Goal: Complete application form

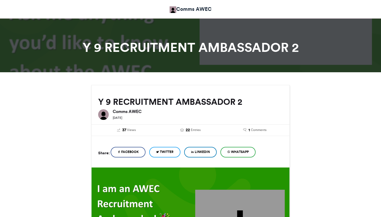
scroll to position [131, 0]
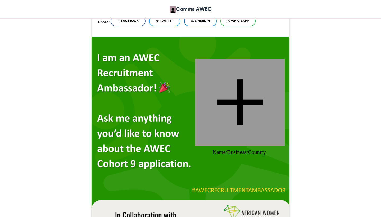
click at [240, 106] on div at bounding box center [240, 102] width 90 height 87
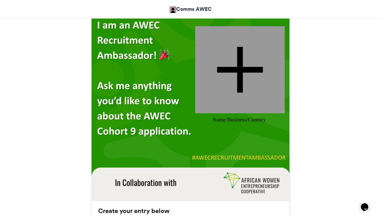
scroll to position [0, 0]
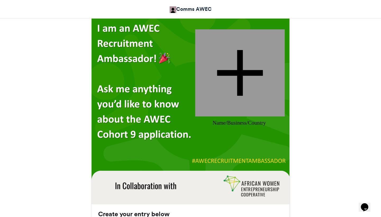
click at [237, 75] on div at bounding box center [240, 72] width 90 height 87
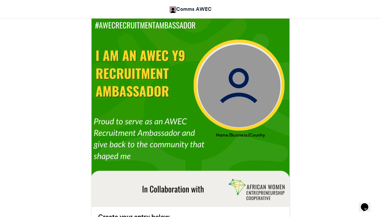
scroll to position [161, 0]
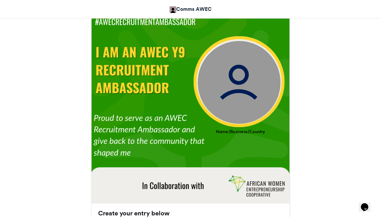
click at [232, 99] on img at bounding box center [239, 82] width 83 height 83
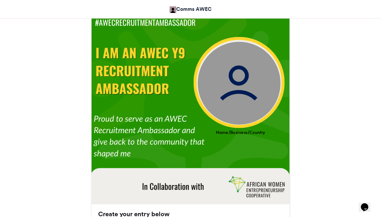
scroll to position [161, 0]
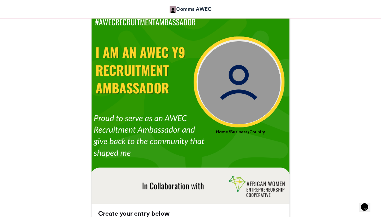
click at [234, 86] on img at bounding box center [239, 82] width 83 height 83
click at [234, 85] on img at bounding box center [239, 82] width 83 height 83
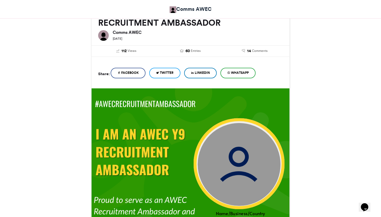
scroll to position [79, 0]
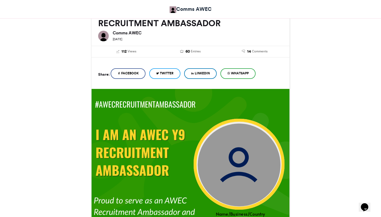
click at [244, 150] on img at bounding box center [239, 164] width 83 height 83
drag, startPoint x: 244, startPoint y: 150, endPoint x: 233, endPoint y: 174, distance: 26.1
click at [232, 174] on img at bounding box center [239, 164] width 83 height 83
click at [233, 174] on img at bounding box center [239, 164] width 83 height 83
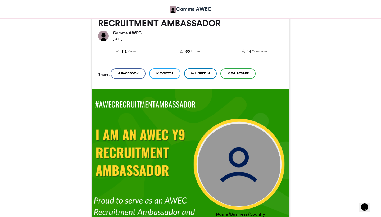
click at [233, 174] on img at bounding box center [239, 164] width 83 height 83
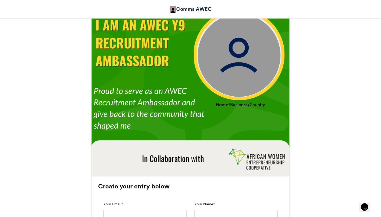
scroll to position [195, 0]
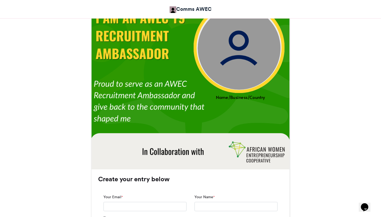
click at [249, 97] on div "Name/Business/Country" at bounding box center [240, 97] width 99 height 6
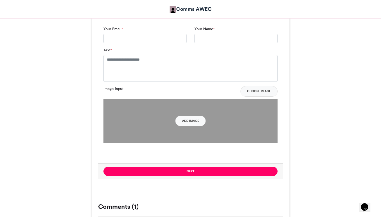
scroll to position [361, 0]
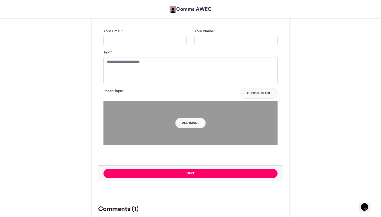
click at [195, 124] on button "Add Image" at bounding box center [191, 123] width 30 height 11
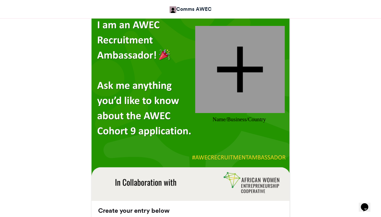
scroll to position [159, 0]
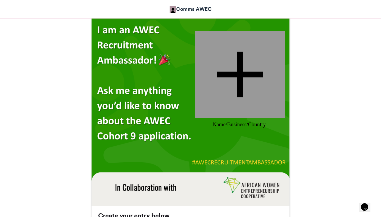
click at [237, 73] on div at bounding box center [240, 74] width 90 height 87
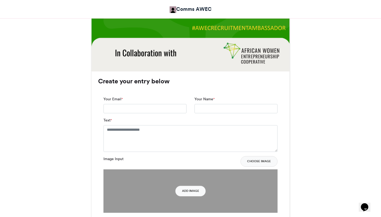
scroll to position [293, 0]
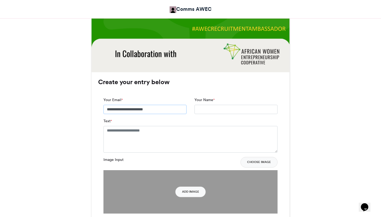
type input "**********"
type input "*"
click at [143, 140] on textarea "Text *" at bounding box center [191, 139] width 174 height 26
click at [209, 109] on input "**********" at bounding box center [236, 110] width 83 height 10
type input "**********"
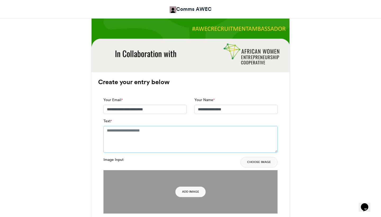
click at [175, 139] on textarea "Text *" at bounding box center [191, 139] width 174 height 26
type textarea "*"
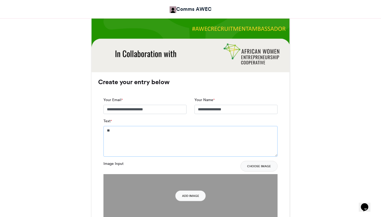
type textarea "*"
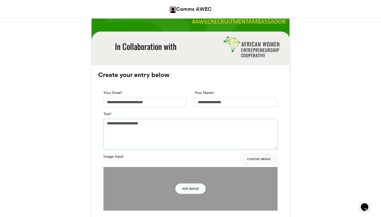
scroll to position [301, 0]
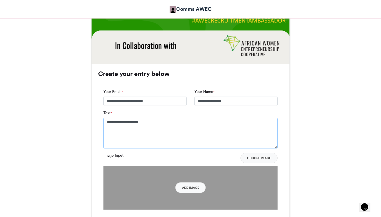
click at [106, 123] on textarea "**********" at bounding box center [191, 133] width 174 height 31
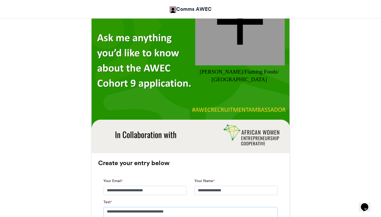
scroll to position [234, 0]
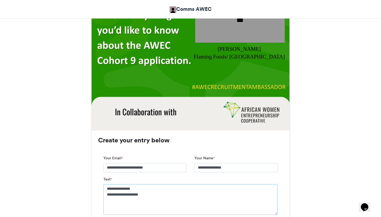
click at [134, 194] on textarea "**********" at bounding box center [191, 199] width 174 height 31
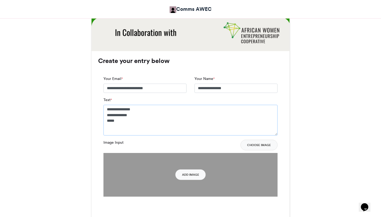
scroll to position [315, 0]
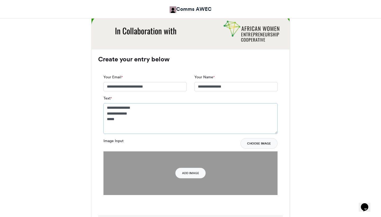
type textarea "**********"
click at [259, 143] on button "Choose Image" at bounding box center [259, 143] width 37 height 11
click at [192, 173] on button "Add Image" at bounding box center [191, 173] width 30 height 11
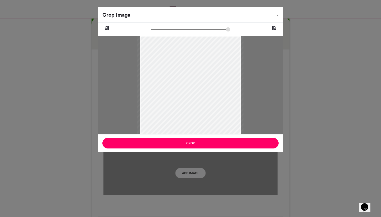
type input "******"
drag, startPoint x: 223, startPoint y: 69, endPoint x: 225, endPoint y: 93, distance: 24.5
click at [225, 93] on div at bounding box center [190, 108] width 101 height 151
drag, startPoint x: 215, startPoint y: 102, endPoint x: 216, endPoint y: 108, distance: 6.0
click at [216, 108] on div at bounding box center [190, 111] width 101 height 151
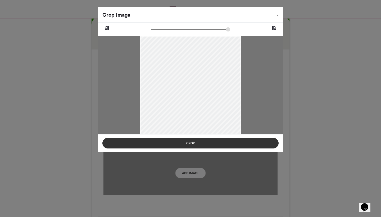
click at [202, 142] on button "Crop" at bounding box center [190, 143] width 176 height 11
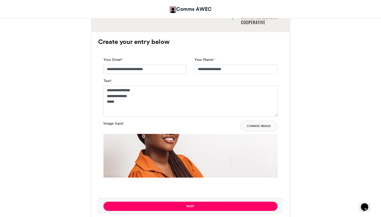
scroll to position [336, 0]
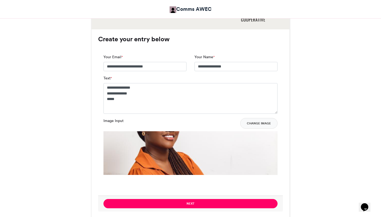
click at [214, 155] on img at bounding box center [191, 215] width 174 height 169
click at [254, 127] on button "Change Image" at bounding box center [258, 123] width 37 height 11
click at [237, 150] on img at bounding box center [191, 215] width 174 height 169
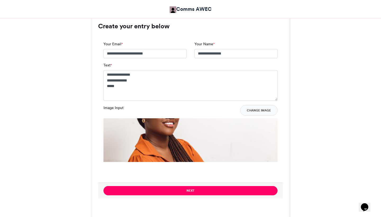
scroll to position [349, 0]
click at [237, 150] on img at bounding box center [191, 202] width 174 height 169
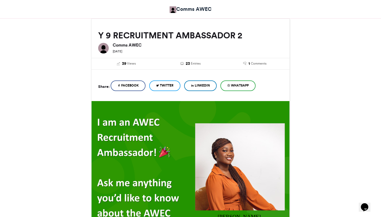
scroll to position [70, 0]
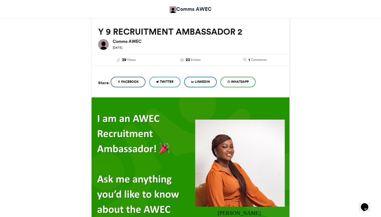
click at [205, 82] on span "LinkedIn" at bounding box center [202, 81] width 15 height 5
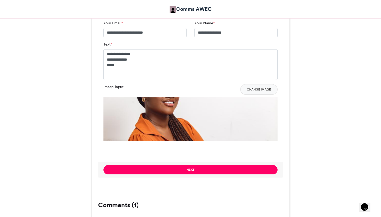
scroll to position [378, 0]
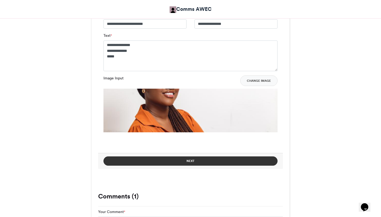
click at [192, 160] on button "Next" at bounding box center [191, 161] width 174 height 9
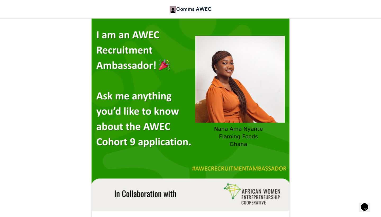
scroll to position [153, 0]
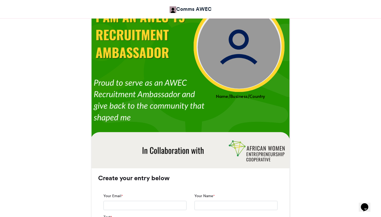
scroll to position [197, 0]
